Goal: Information Seeking & Learning: Learn about a topic

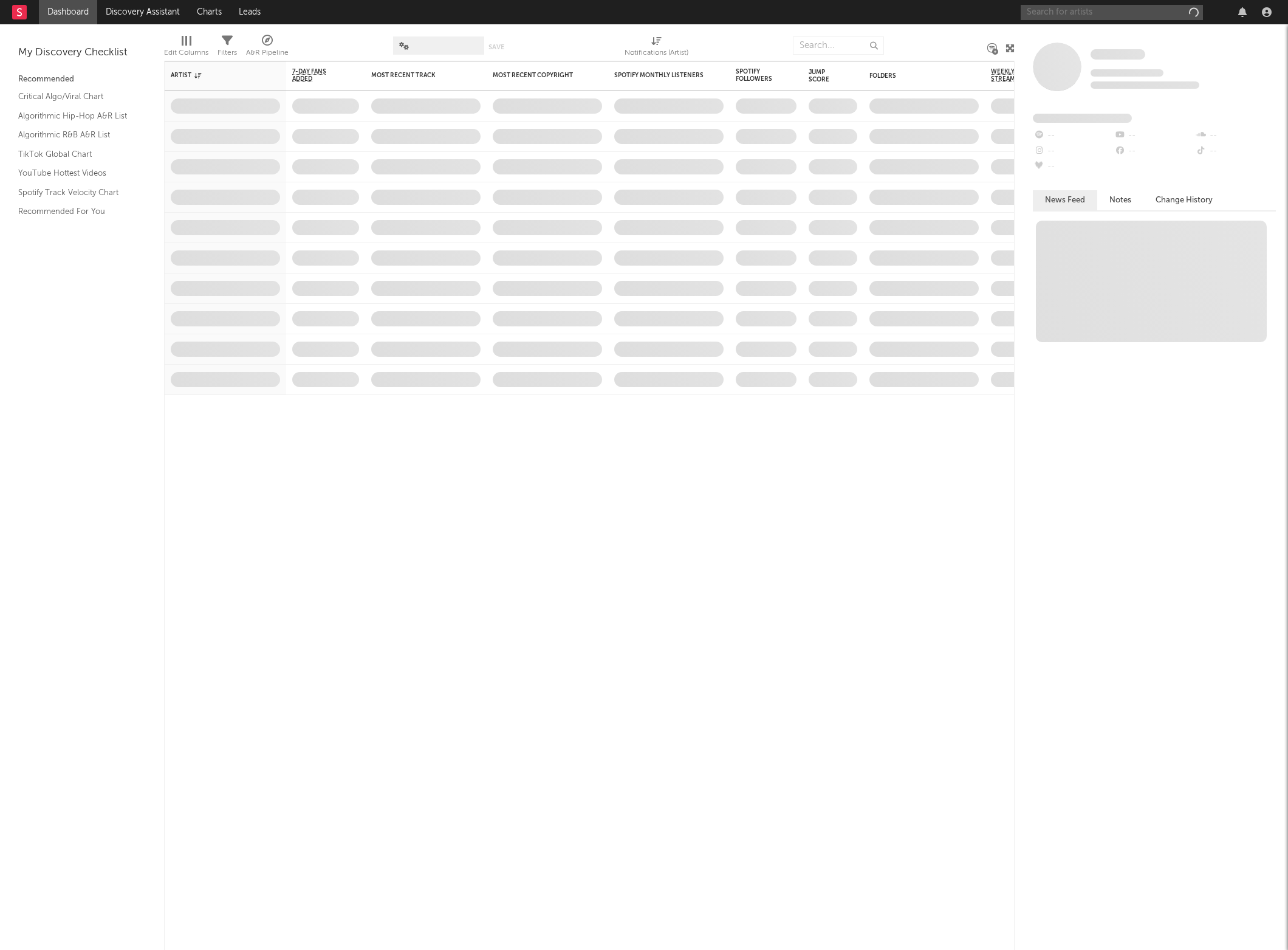
click at [1101, 12] on input "text" at bounding box center [1112, 13] width 182 height 15
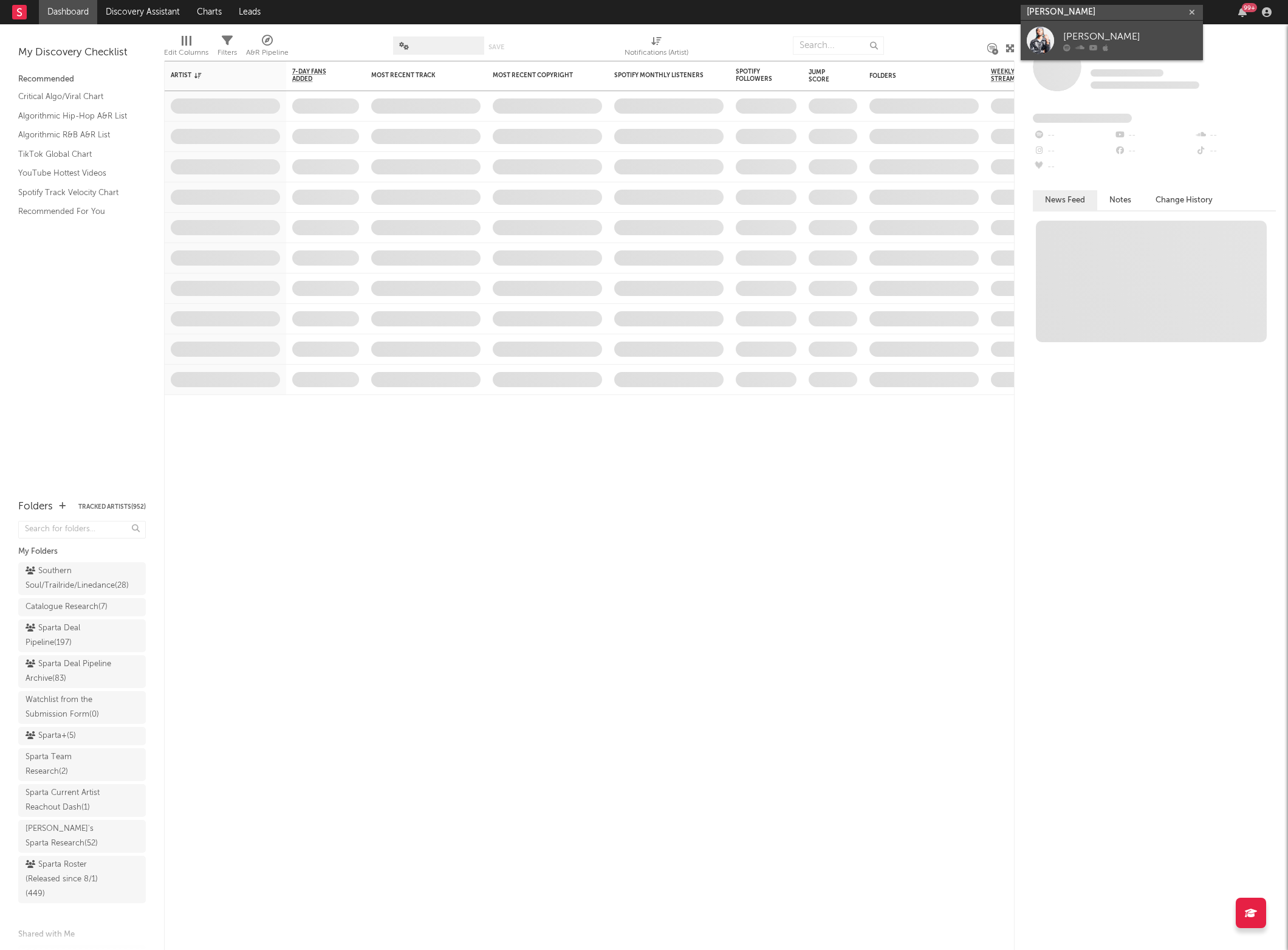
type input "[PERSON_NAME]"
click at [1141, 44] on div at bounding box center [1129, 48] width 133 height 7
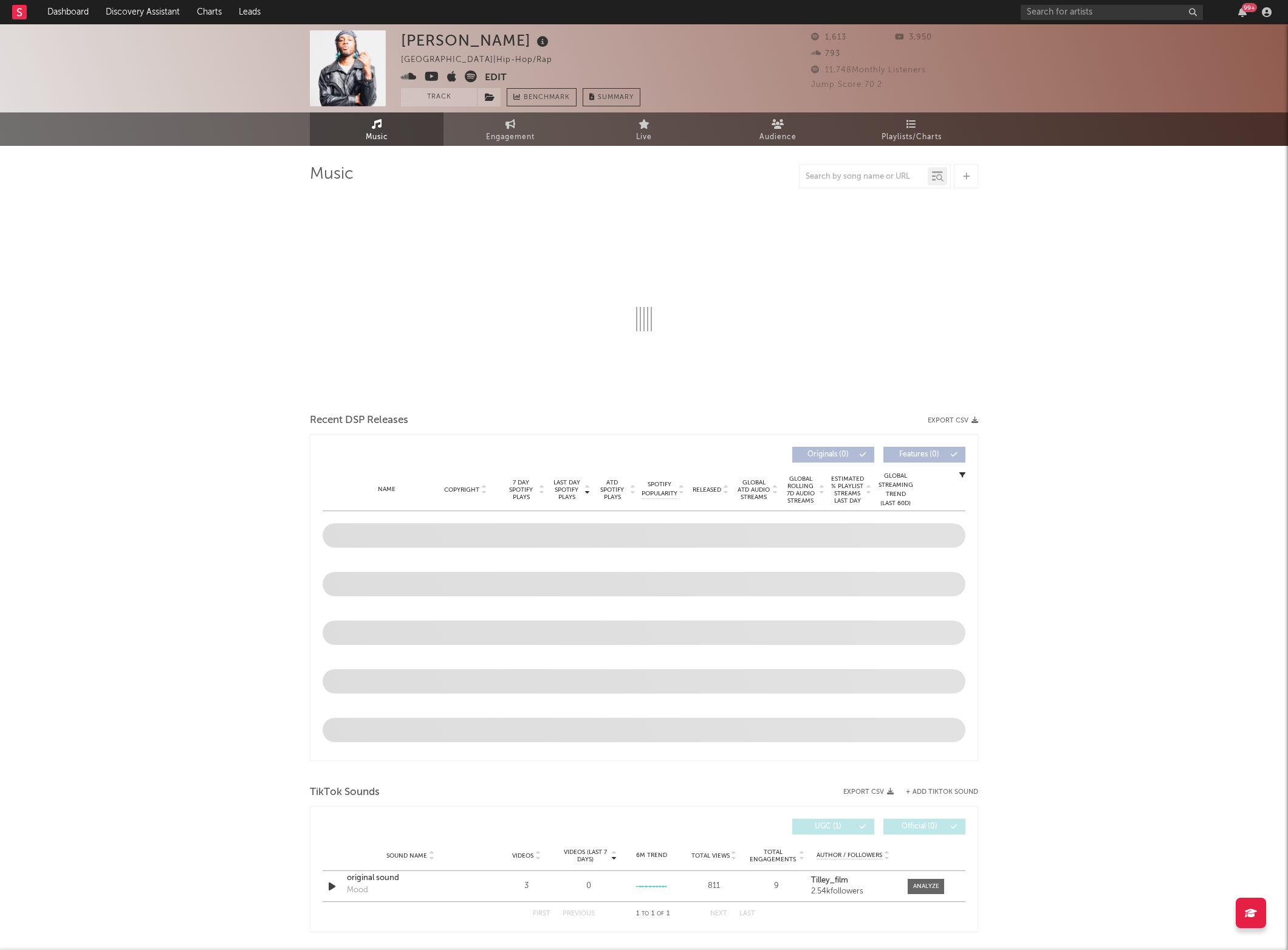
select select "6m"
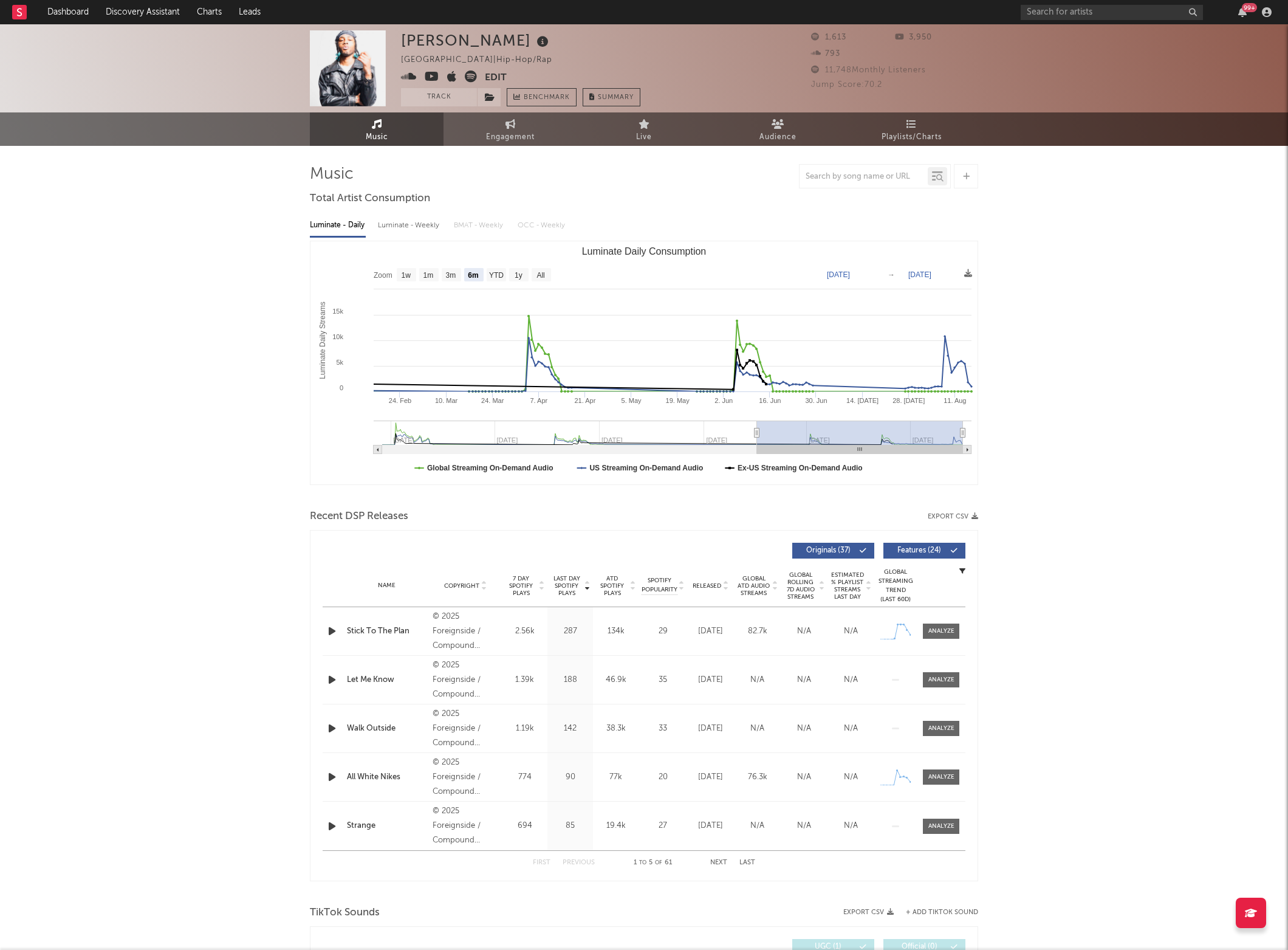
click at [449, 86] on div "[PERSON_NAME] [GEOGRAPHIC_DATA] | Hip-Hop/Rap Edit Track Benchmark Summary" at bounding box center [521, 68] width 240 height 76
click at [441, 101] on button "Track" at bounding box center [439, 97] width 76 height 18
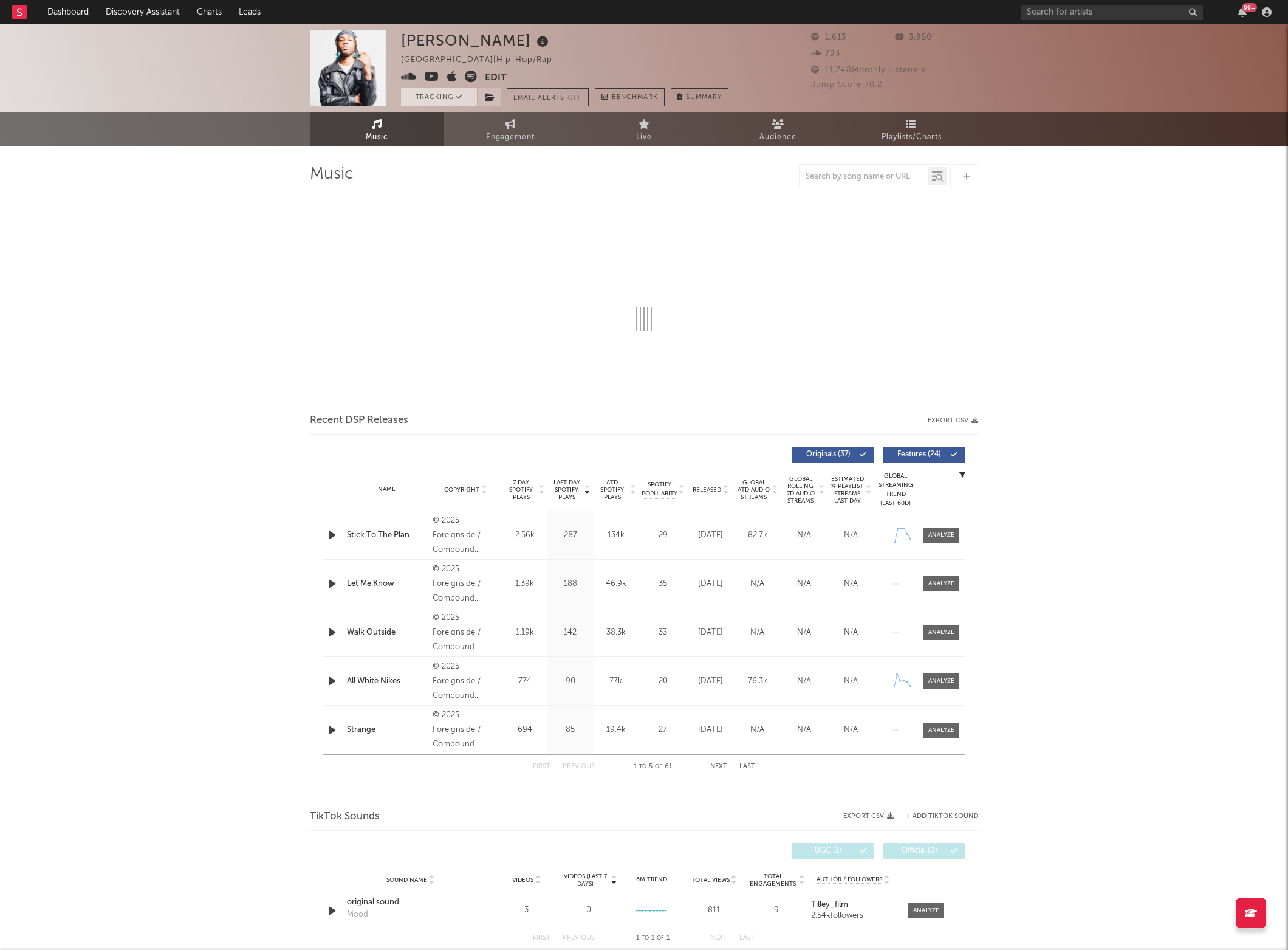
select select "6m"
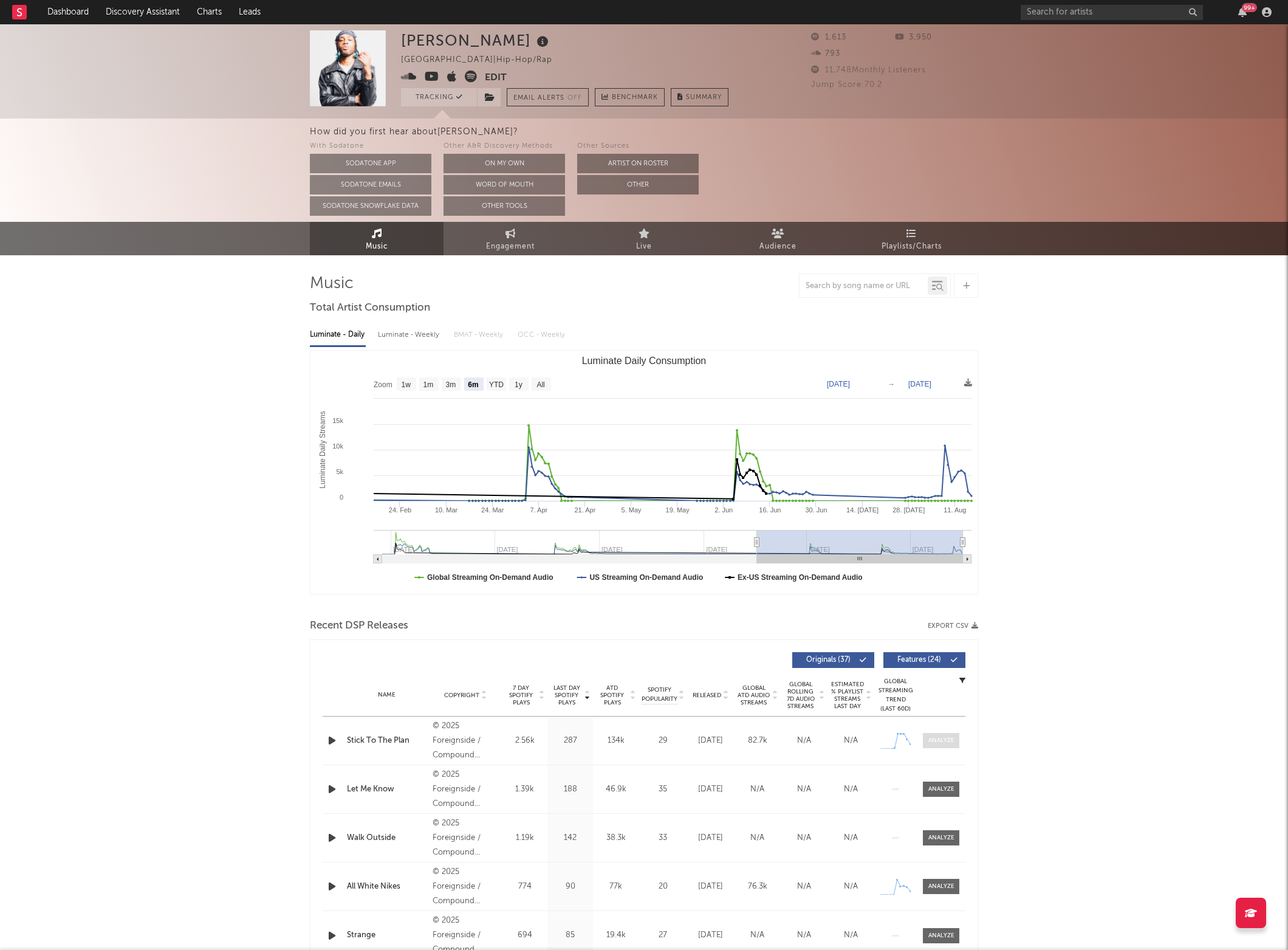
click at [943, 742] on div at bounding box center [941, 740] width 26 height 9
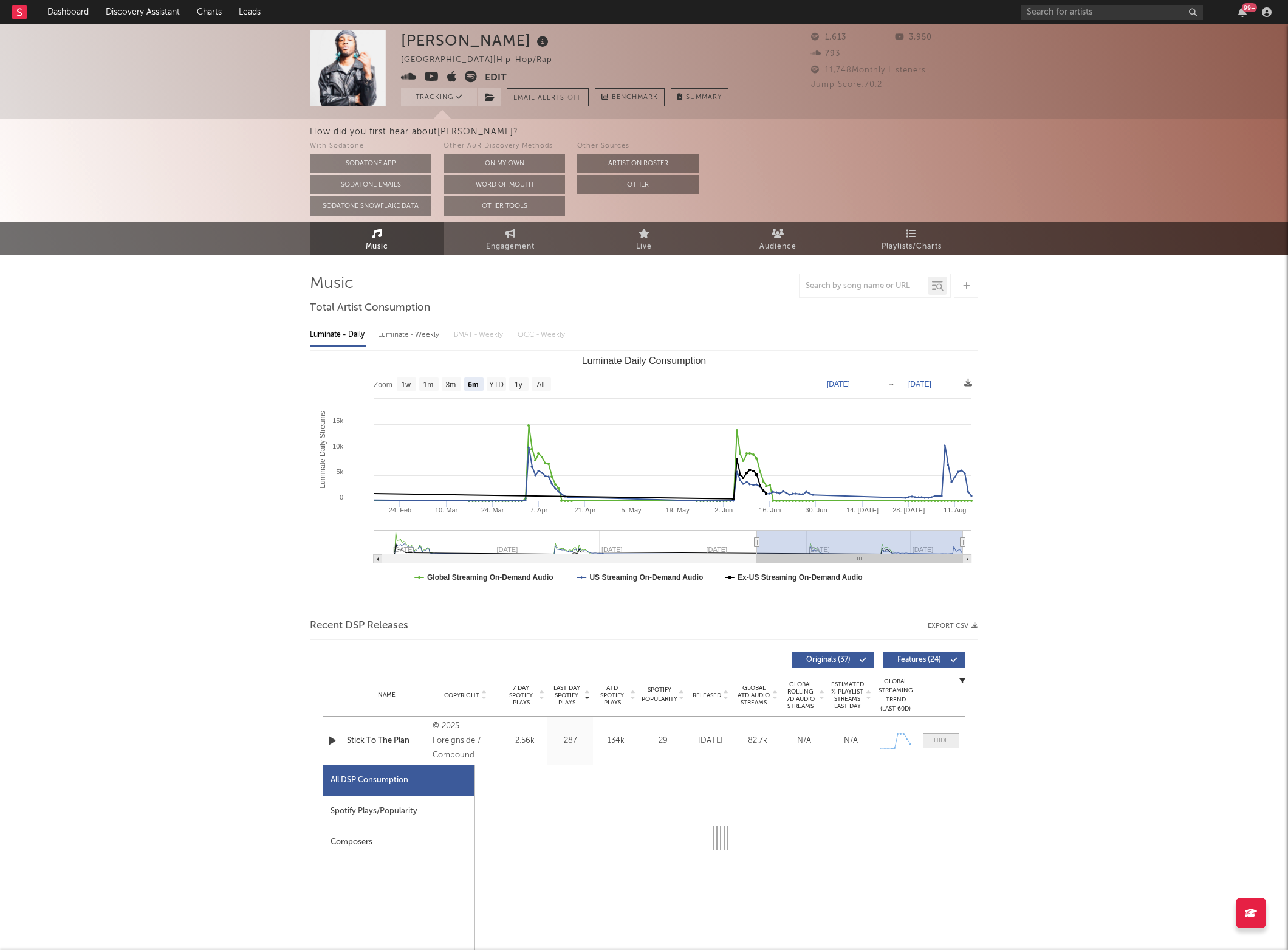
select select "1w"
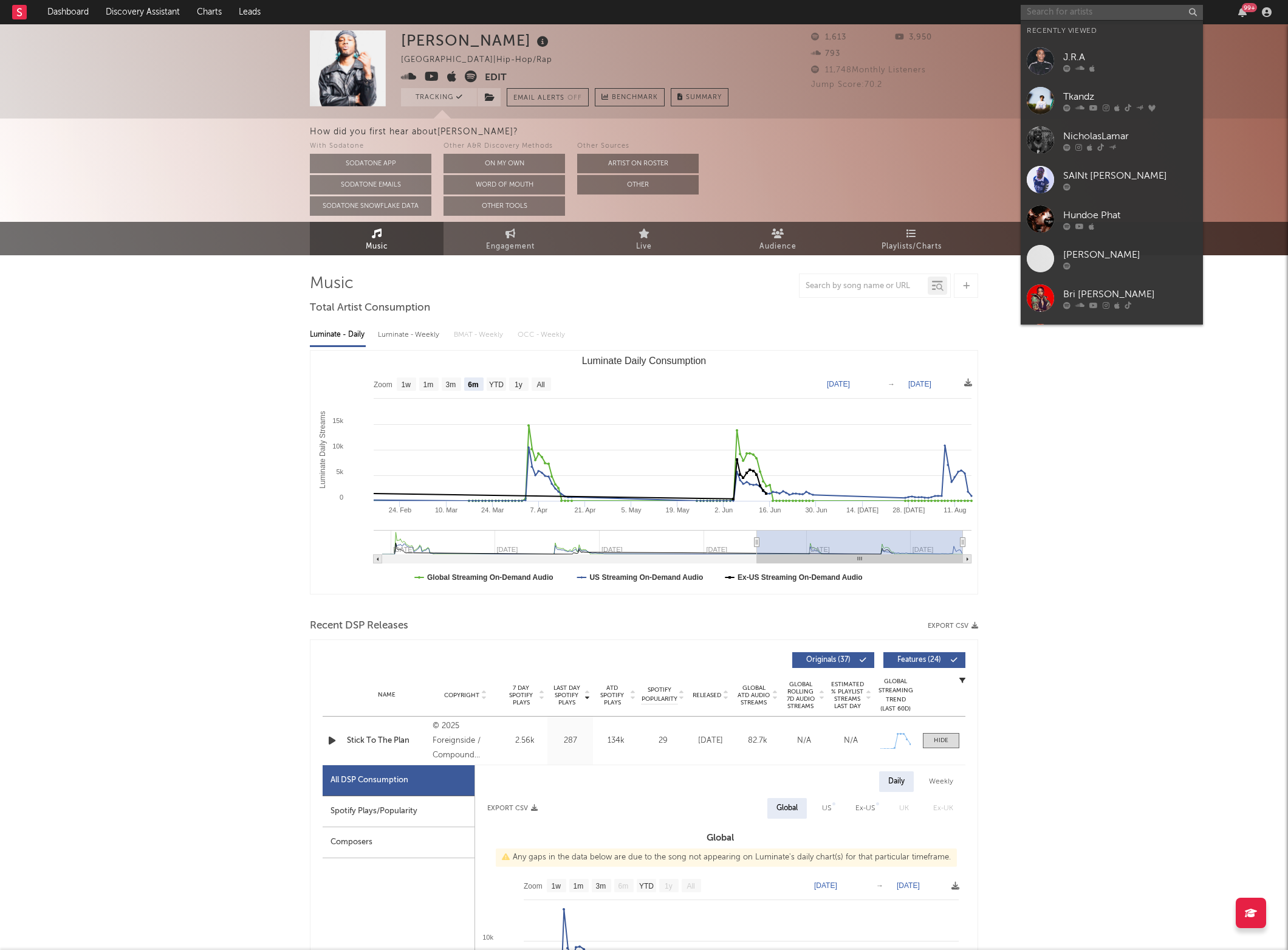
click at [1045, 16] on input "text" at bounding box center [1112, 13] width 182 height 15
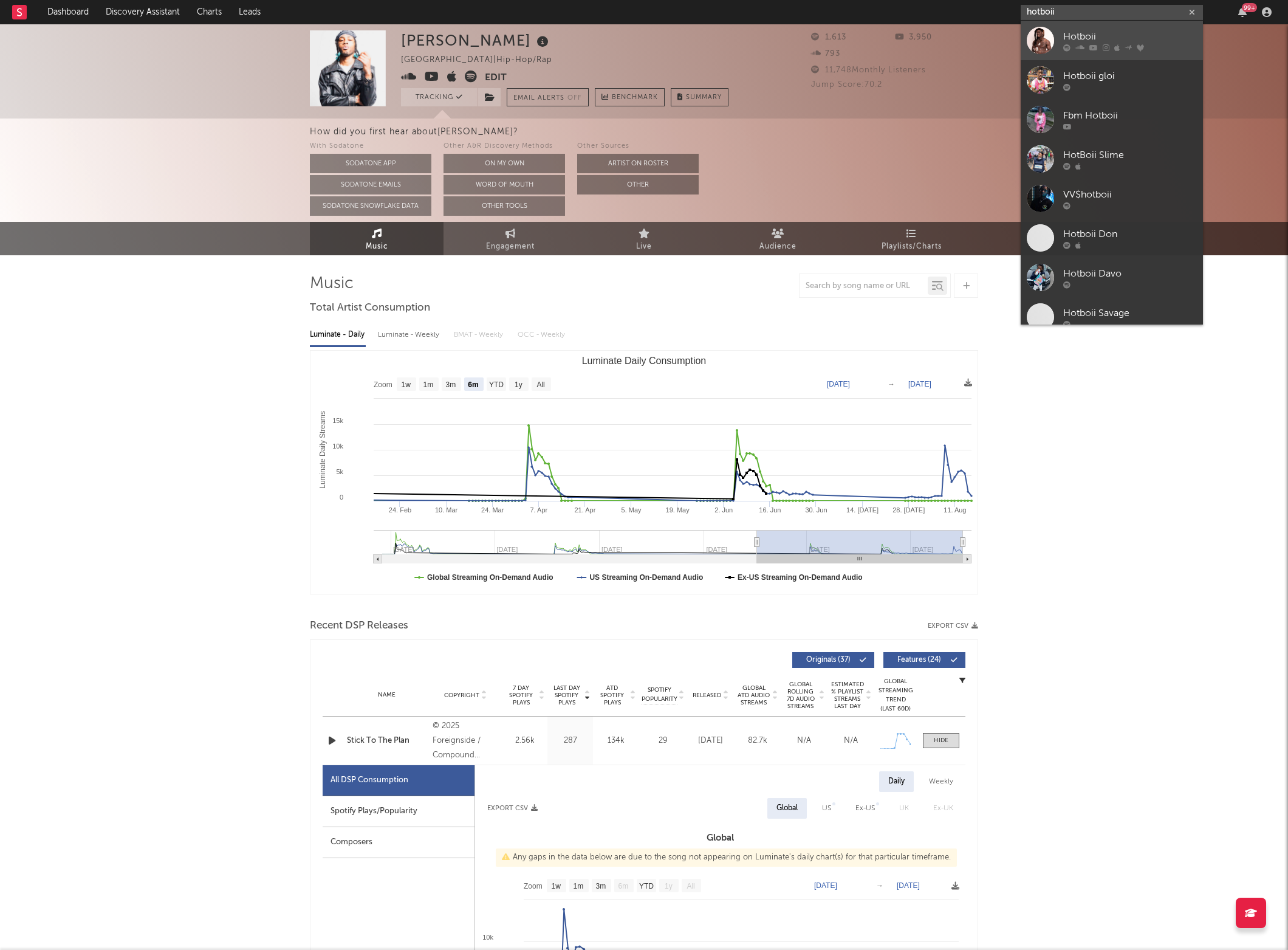
type input "hotboii"
click at [1048, 43] on div at bounding box center [1040, 40] width 27 height 27
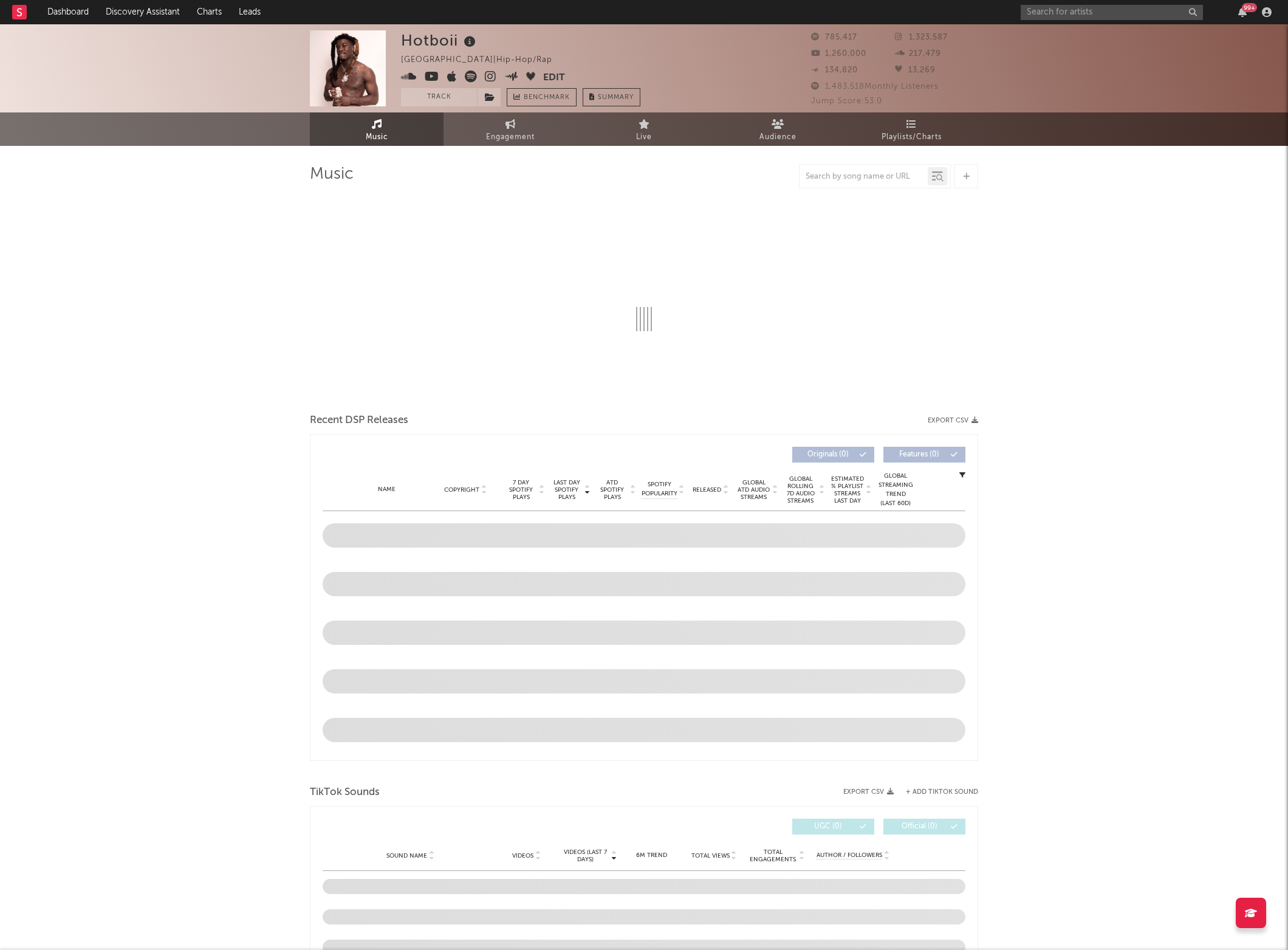
select select "6m"
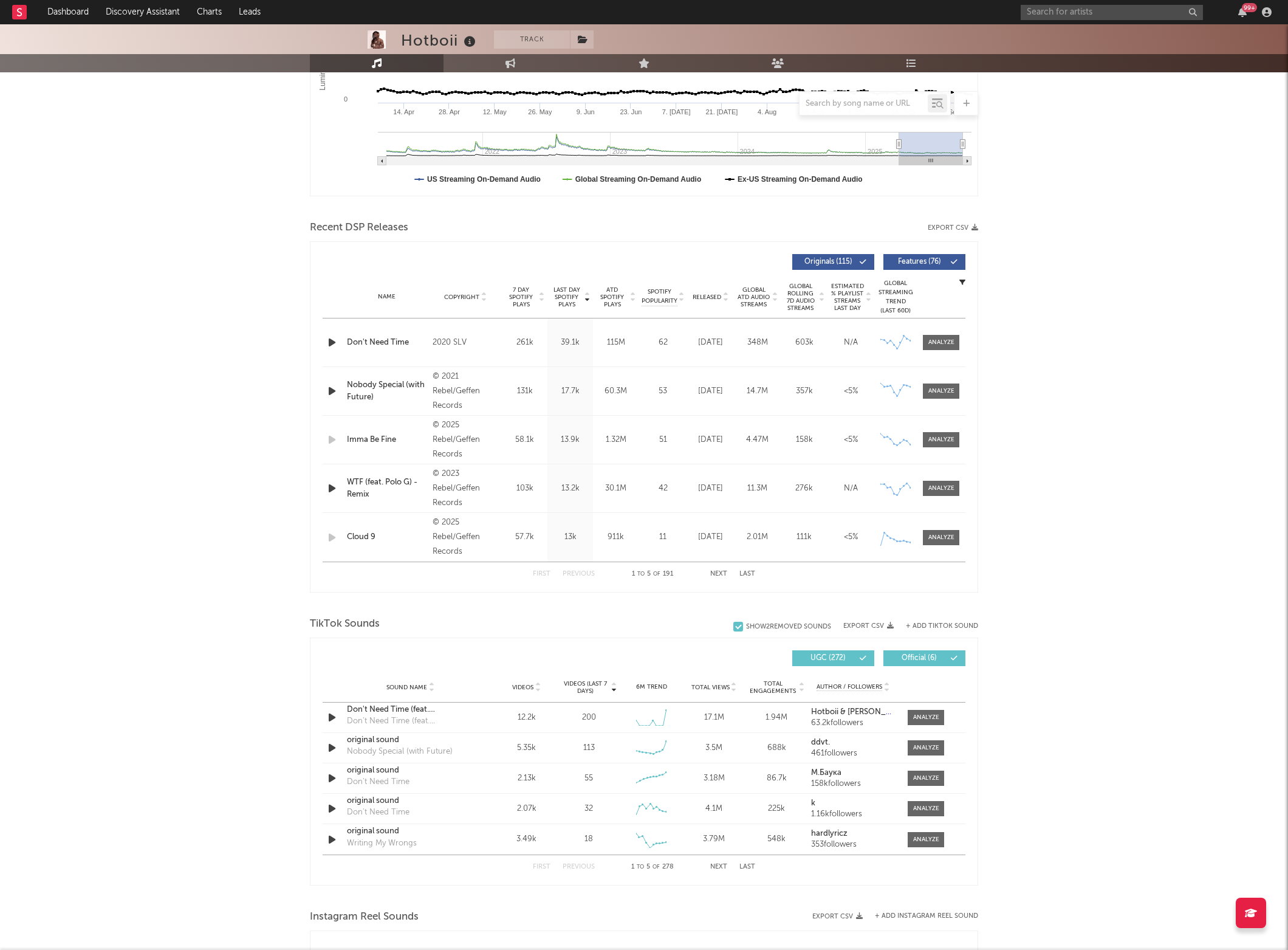
scroll to position [289, 0]
click at [715, 296] on span "Released" at bounding box center [707, 296] width 29 height 7
click at [938, 342] on div at bounding box center [941, 342] width 26 height 9
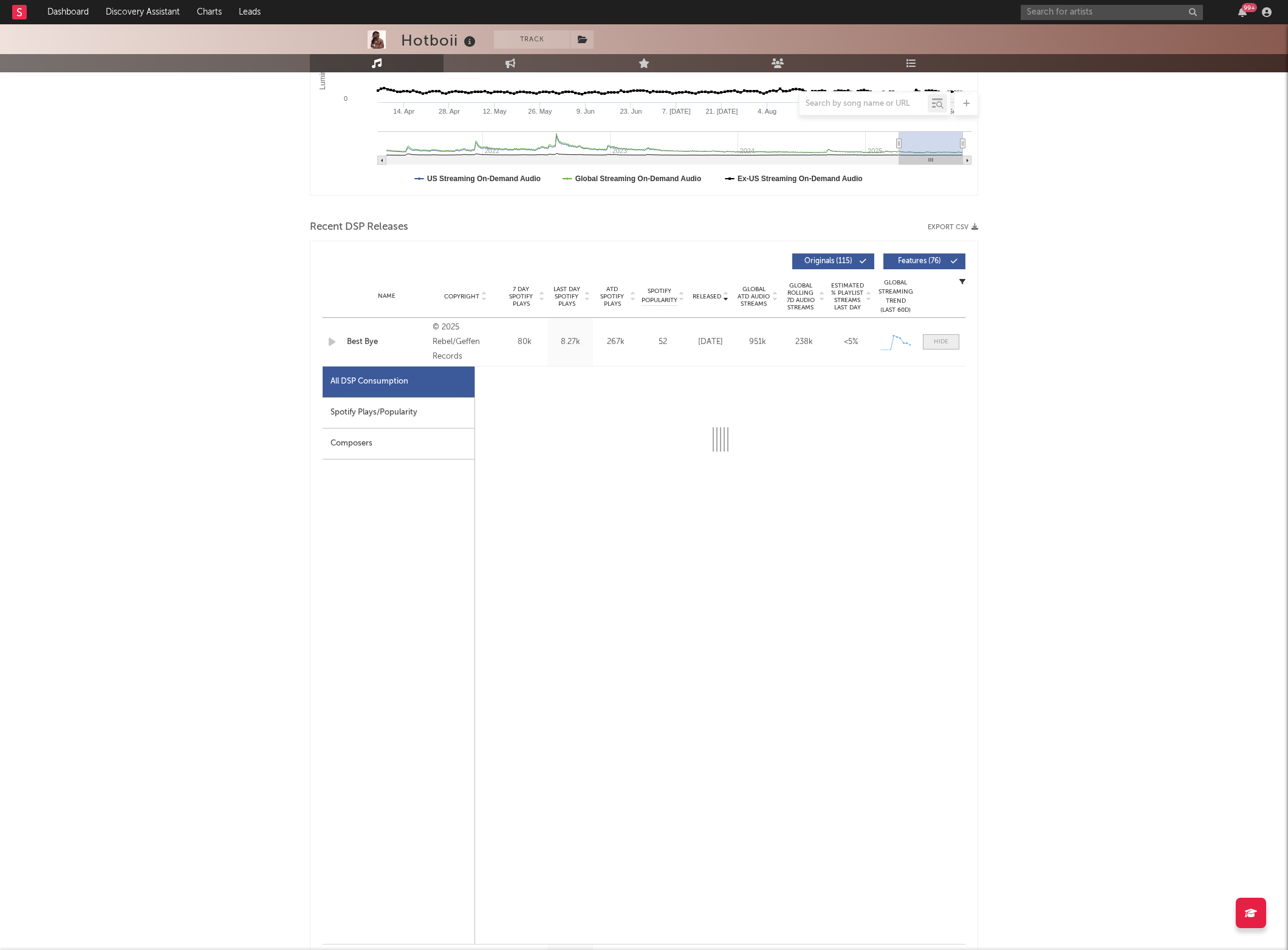
select select "1w"
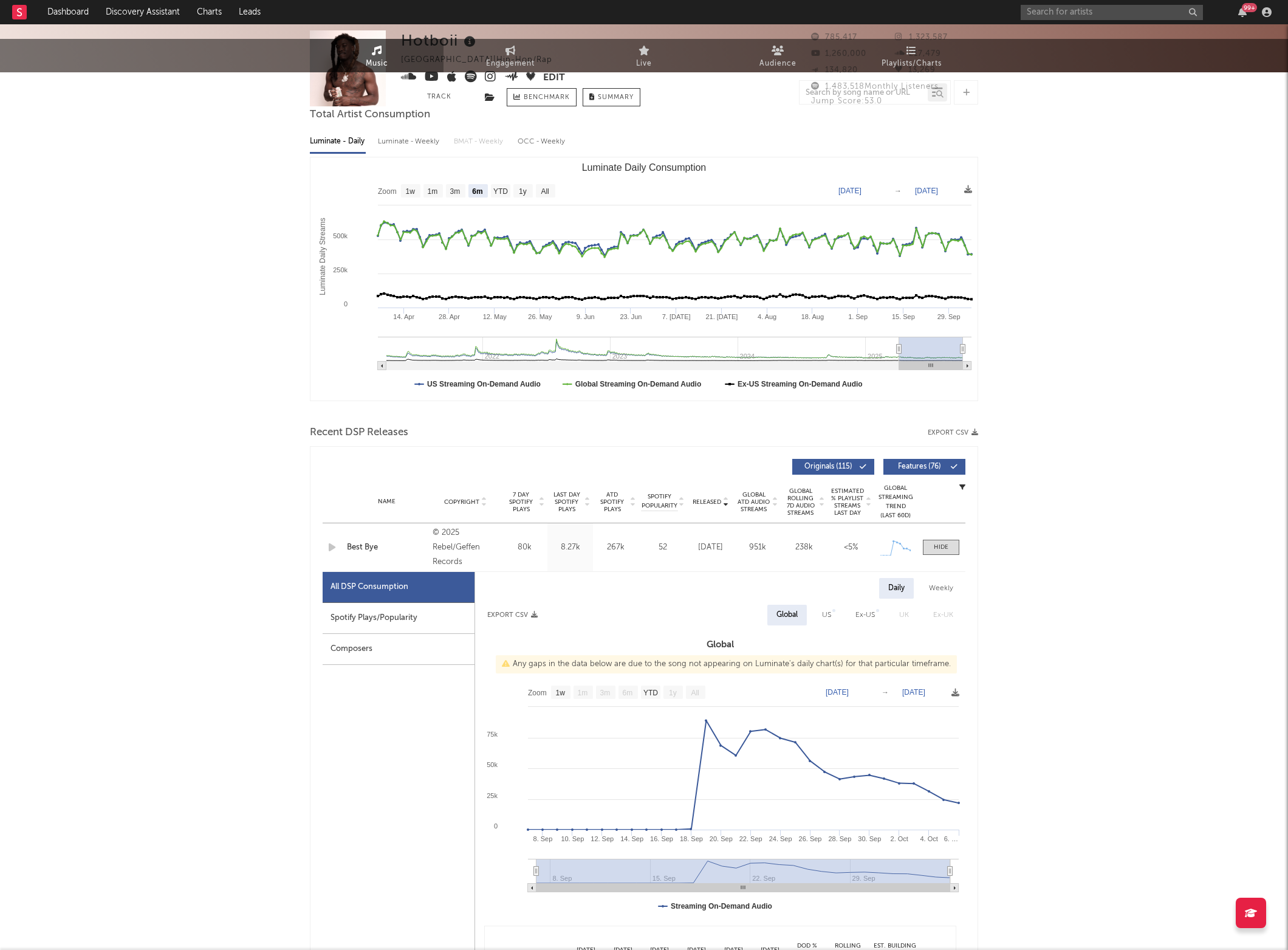
scroll to position [0, 0]
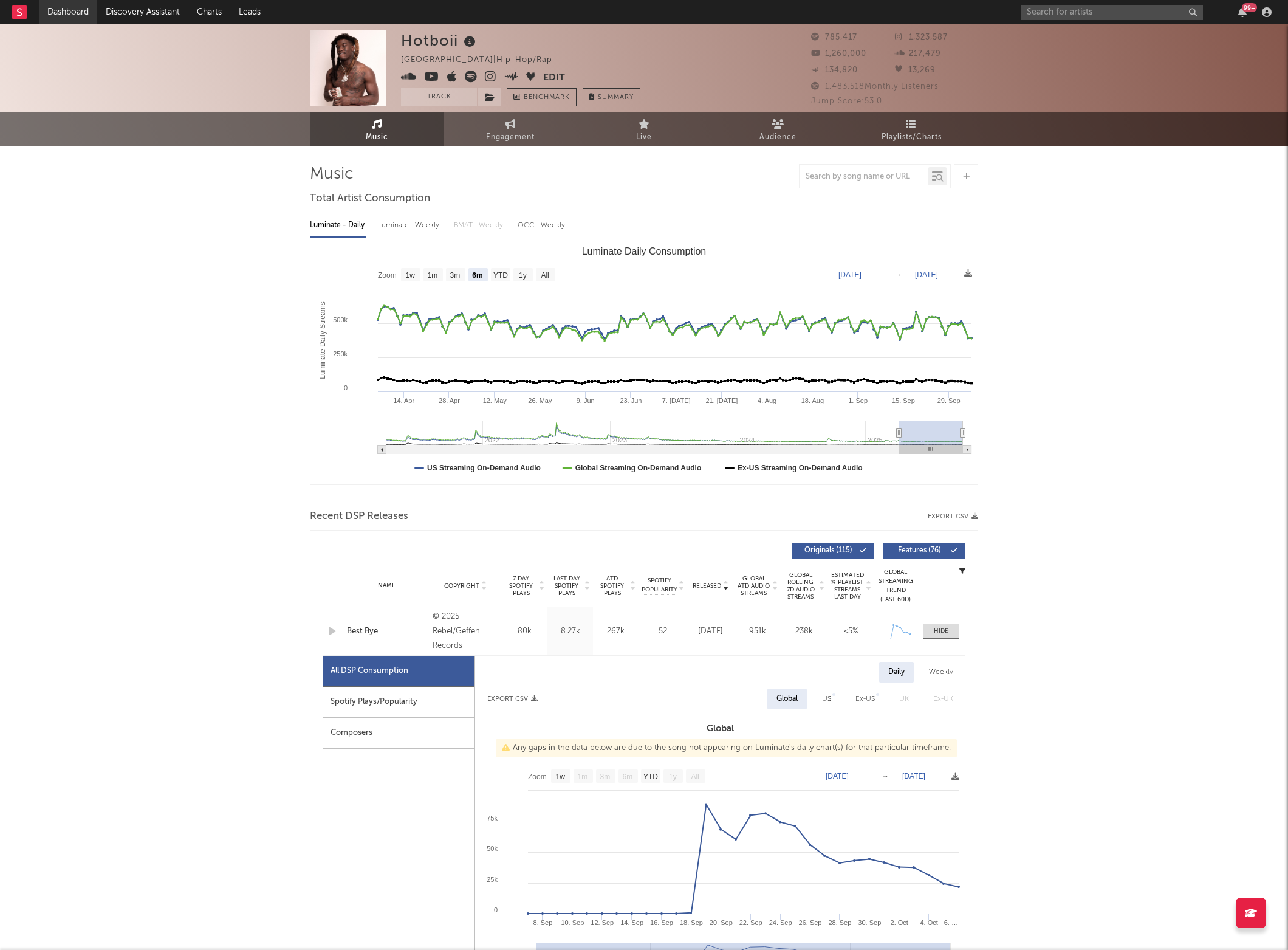
click at [55, 6] on link "Dashboard" at bounding box center [68, 12] width 58 height 24
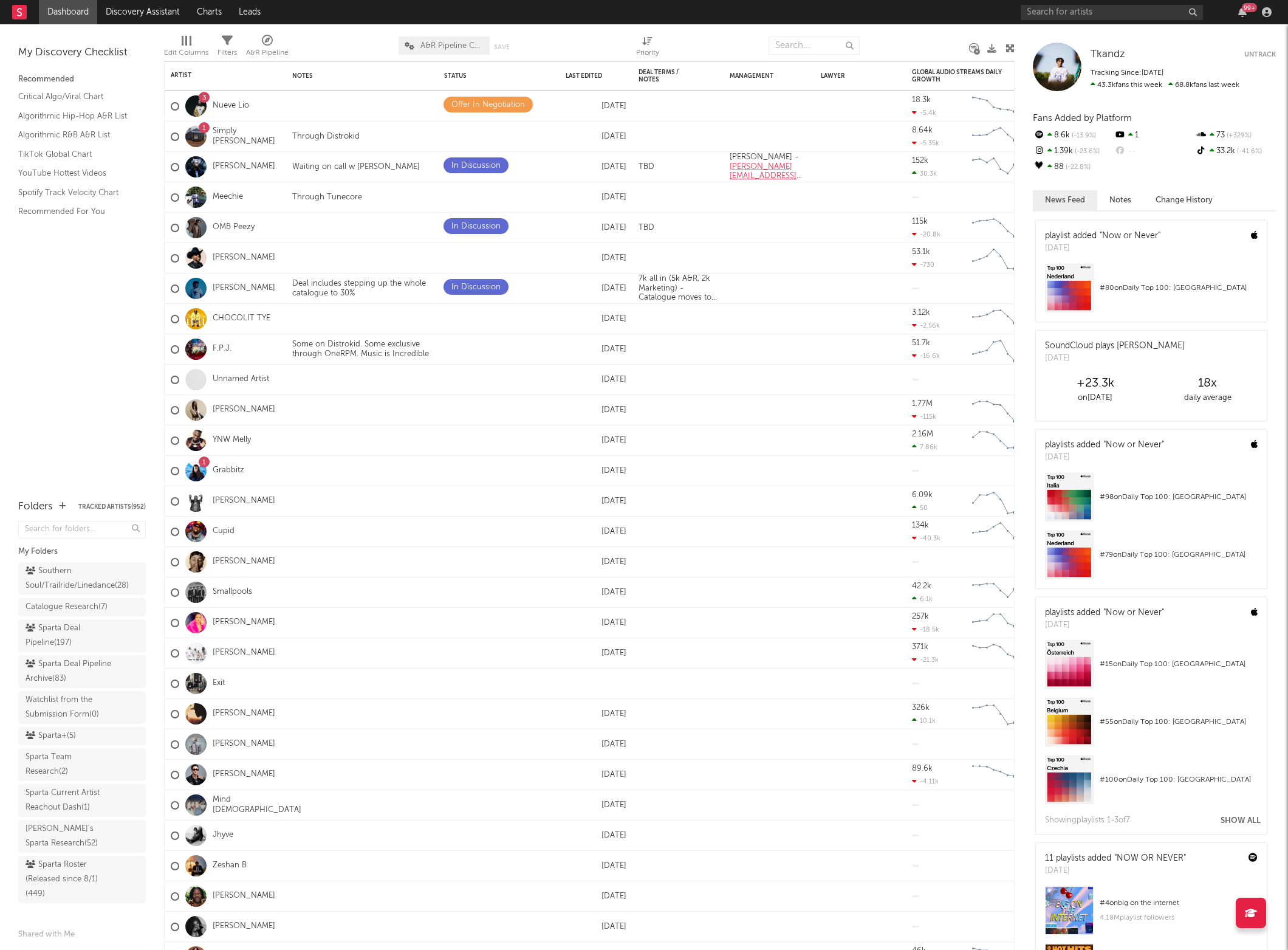
click at [1049, 22] on div "99 +" at bounding box center [1148, 12] width 255 height 24
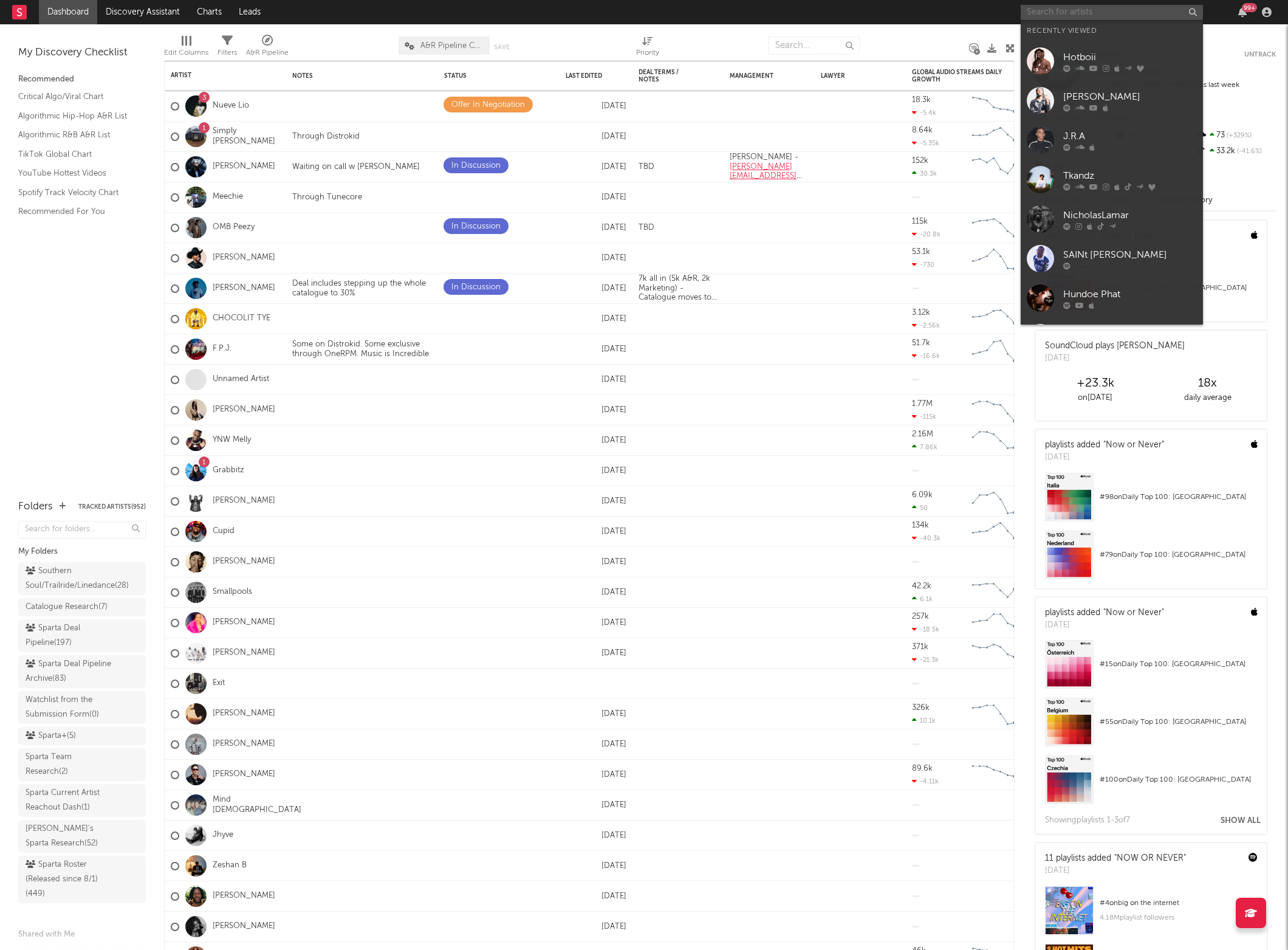
click at [1045, 14] on input "text" at bounding box center [1112, 13] width 182 height 15
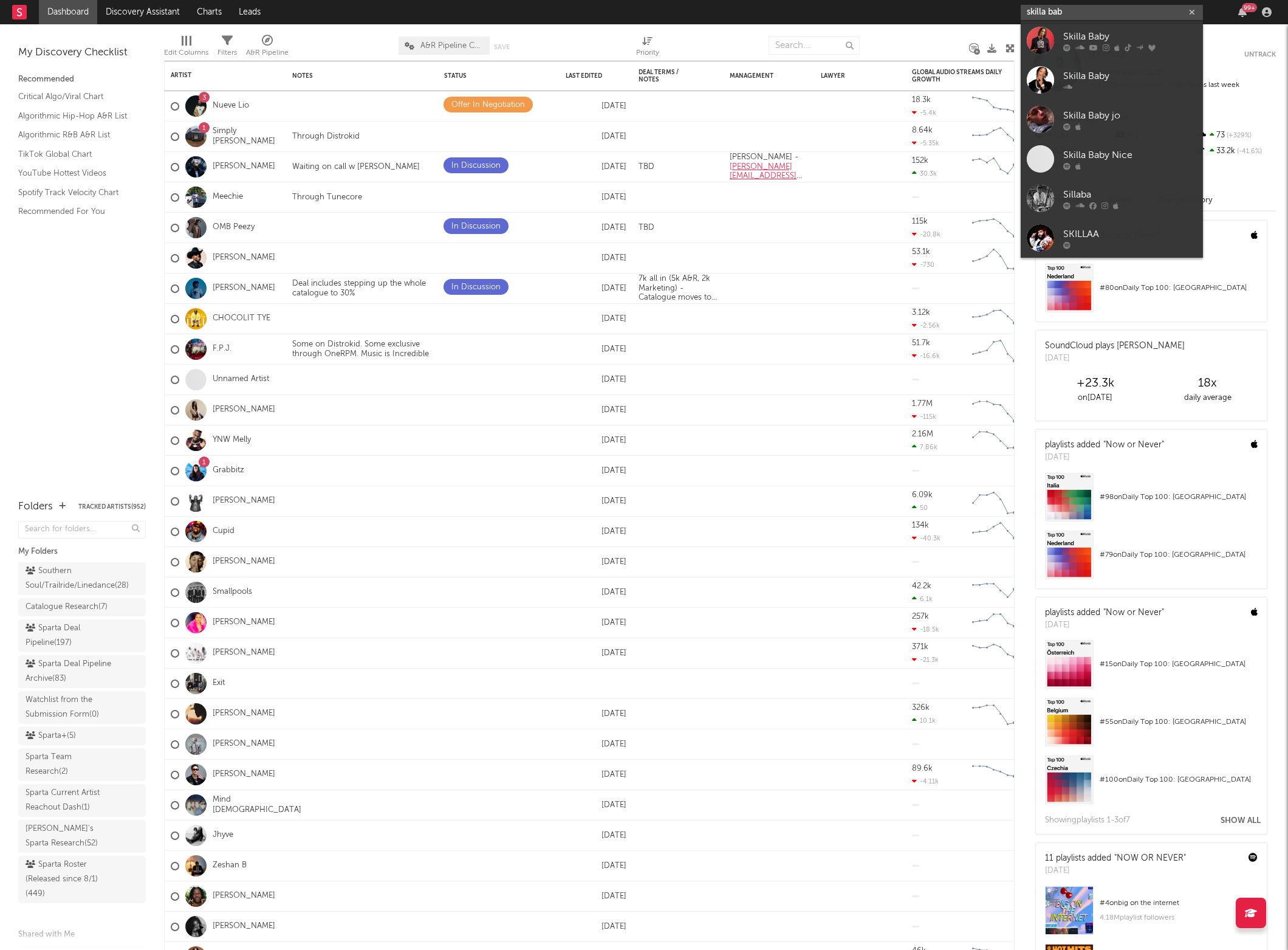
type input "skilla baby"
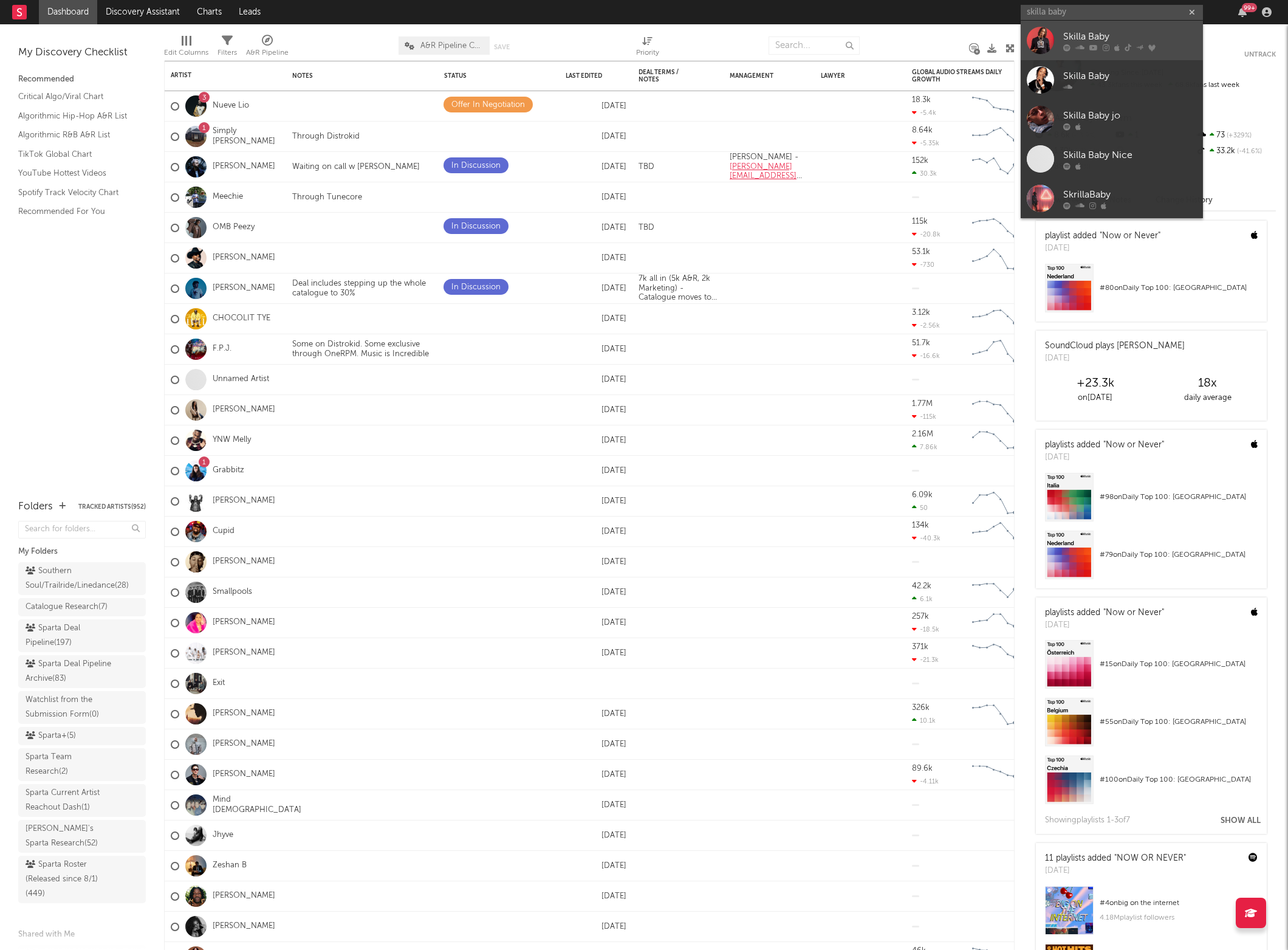
click at [1048, 47] on div at bounding box center [1040, 40] width 27 height 27
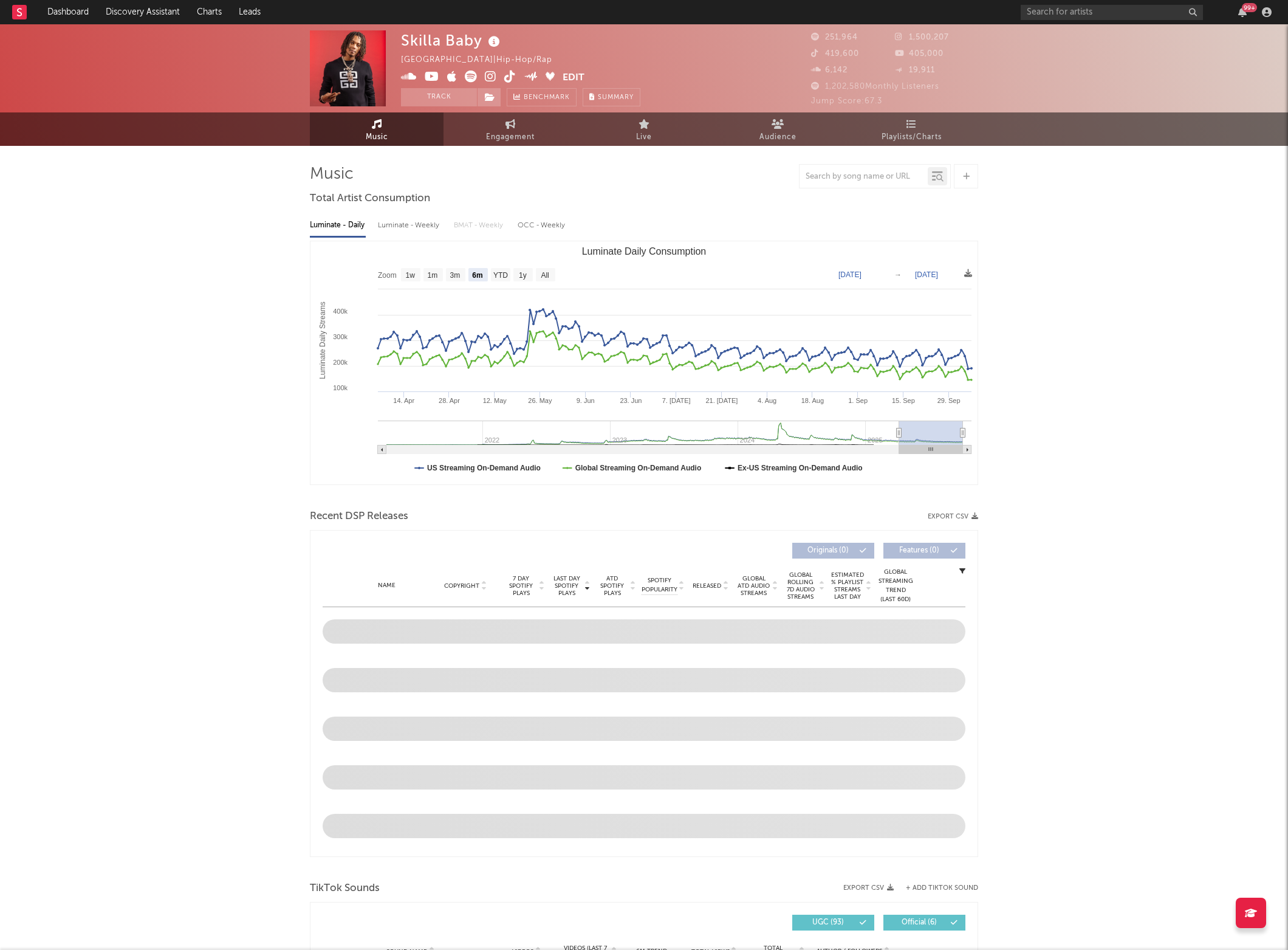
select select "6m"
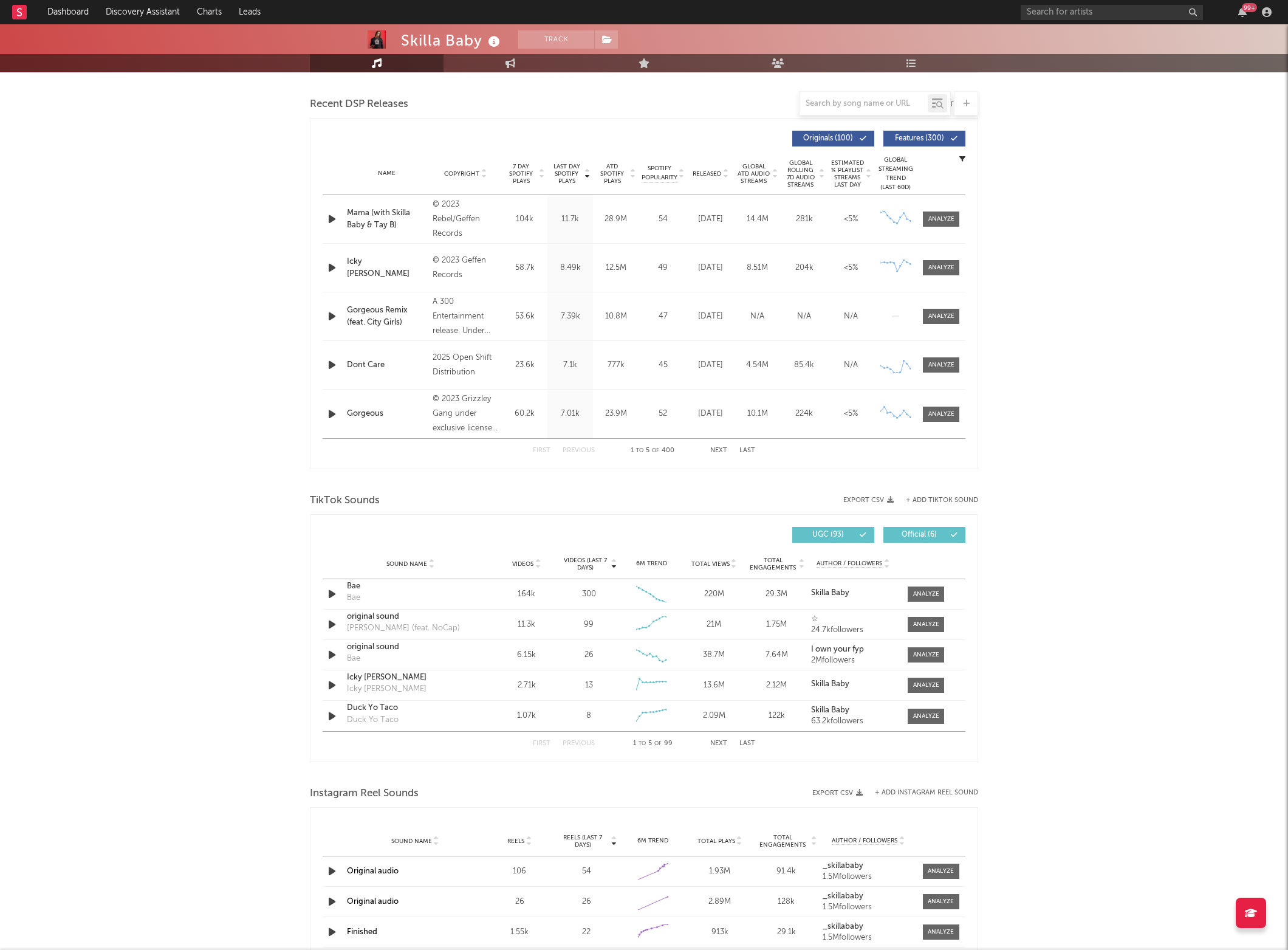
scroll to position [391, 0]
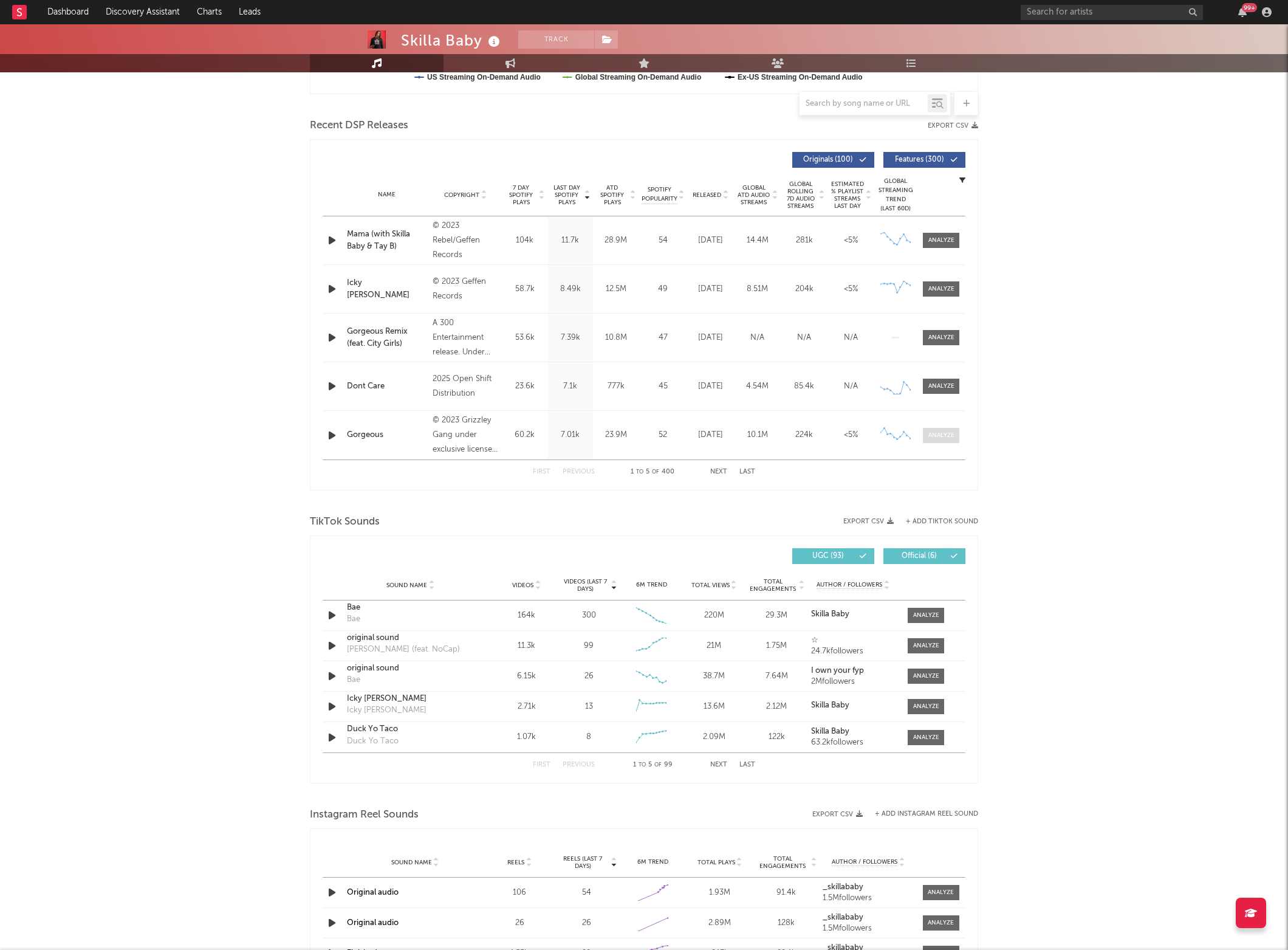
click at [947, 429] on span at bounding box center [941, 436] width 36 height 15
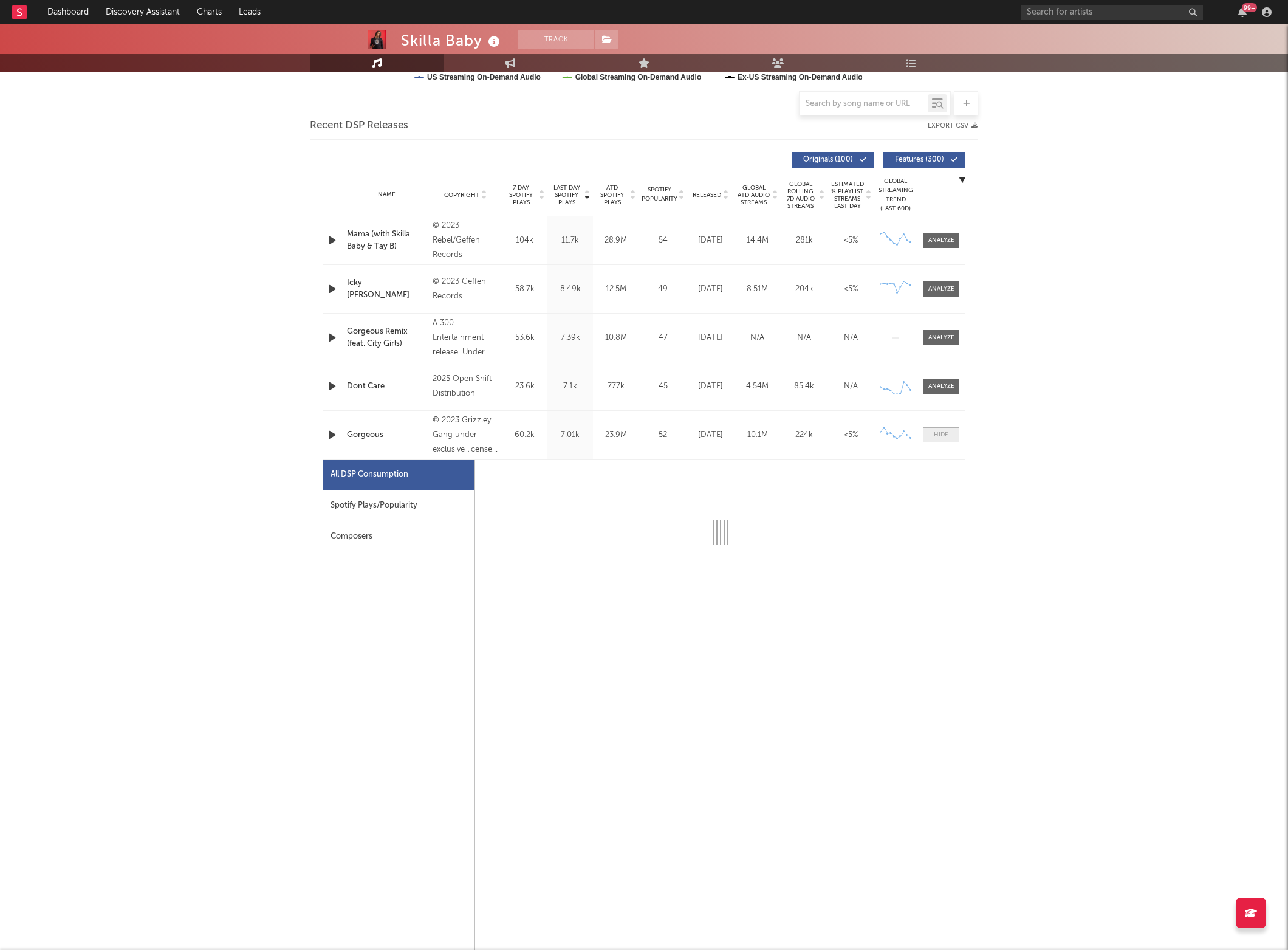
select select "6m"
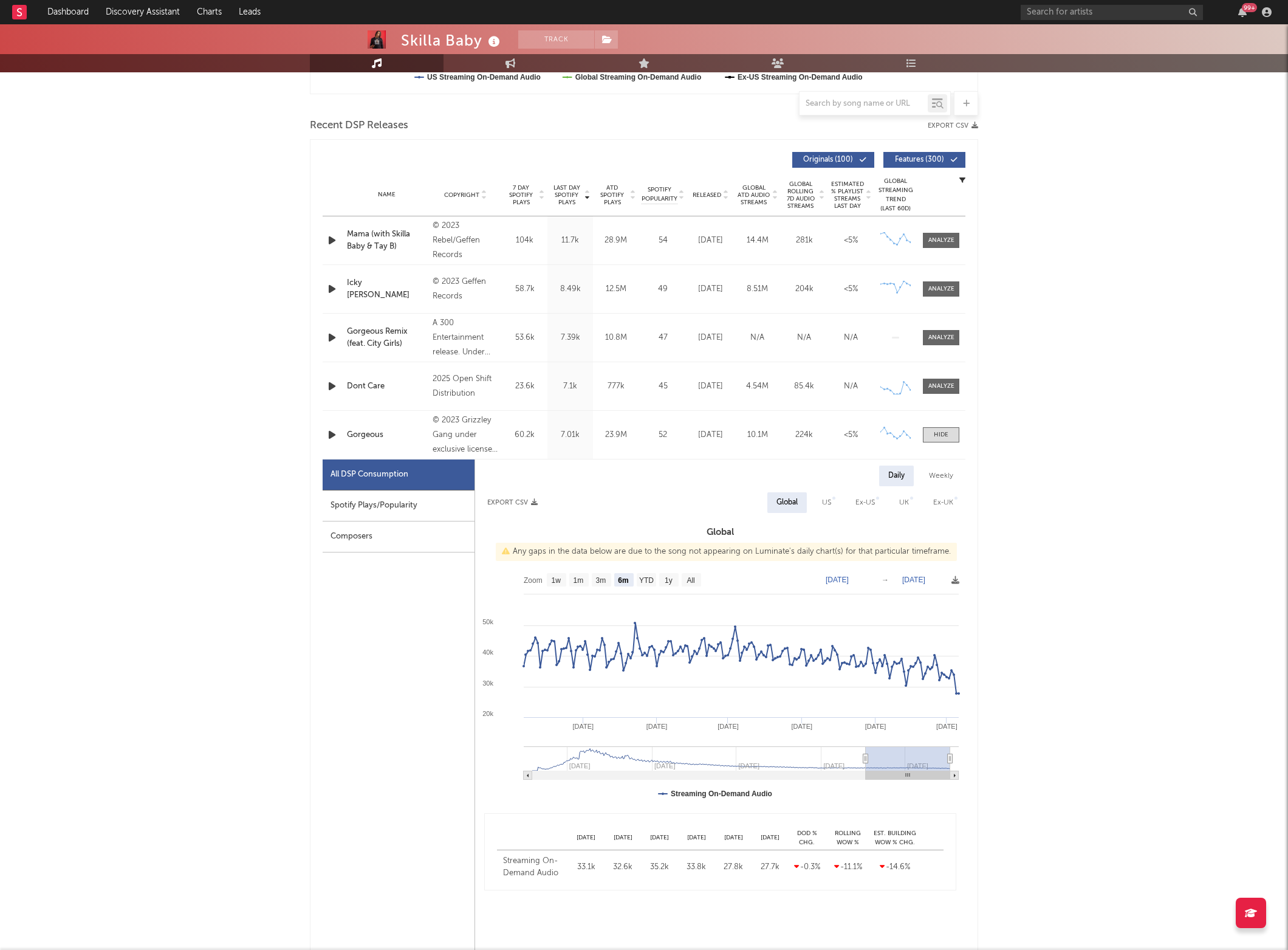
scroll to position [0, 0]
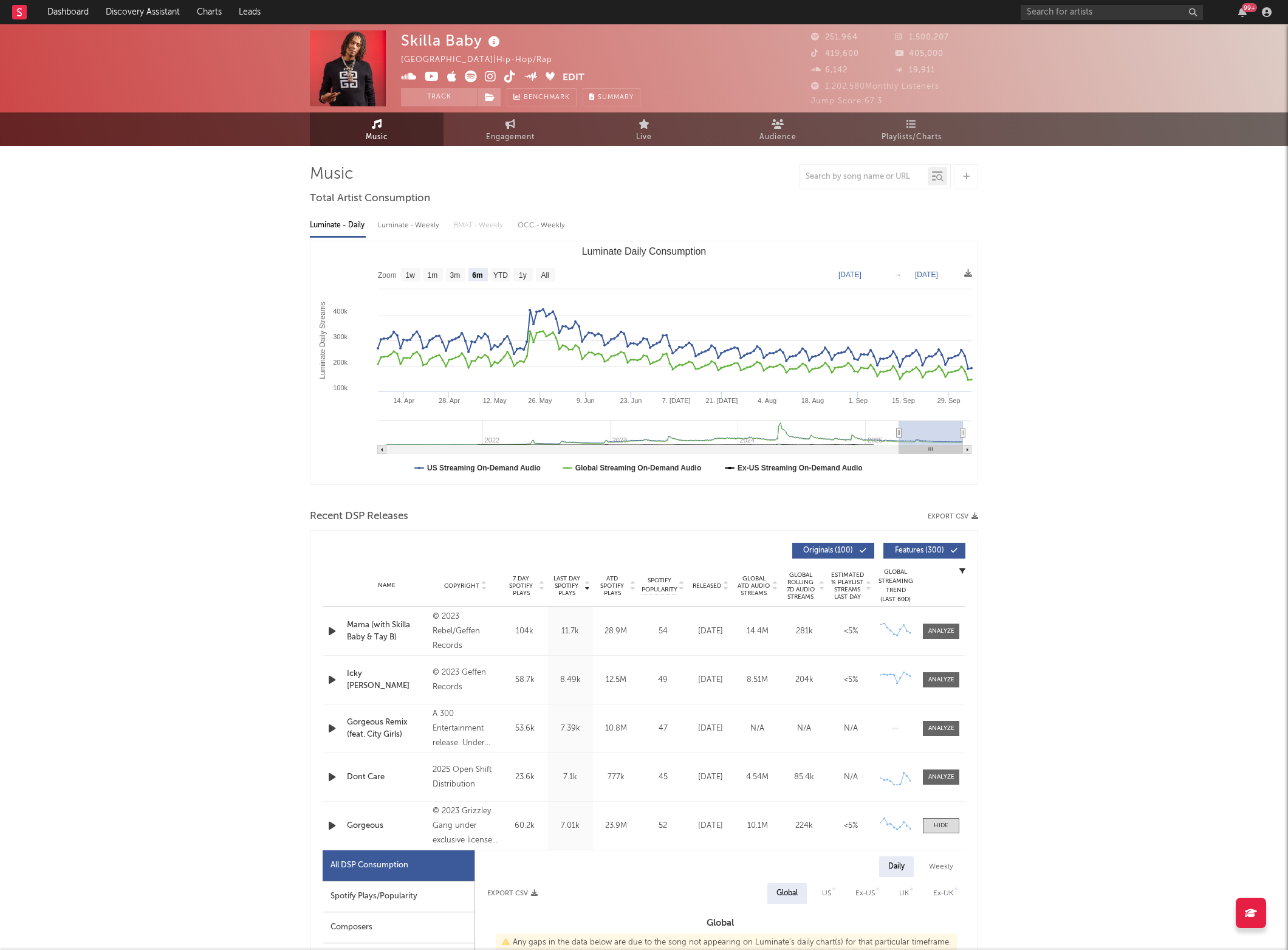
click at [549, 276] on text "All" at bounding box center [544, 275] width 8 height 8
select select "All"
type input "[DATE]"
